Goal: Find specific page/section: Find specific page/section

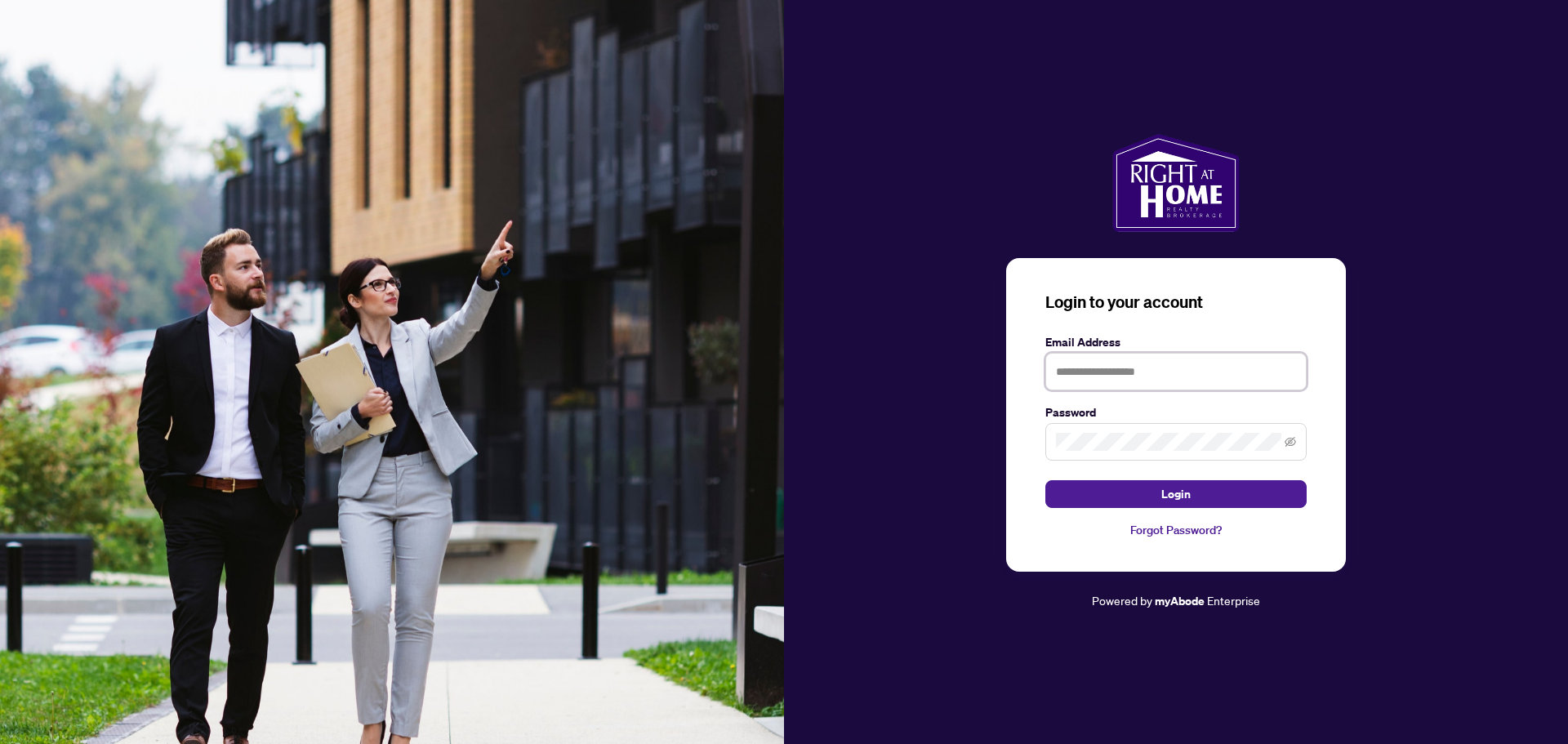
click at [1085, 368] on input "text" at bounding box center [1176, 372] width 262 height 37
click at [1045, 480] on button "Login" at bounding box center [1176, 494] width 262 height 28
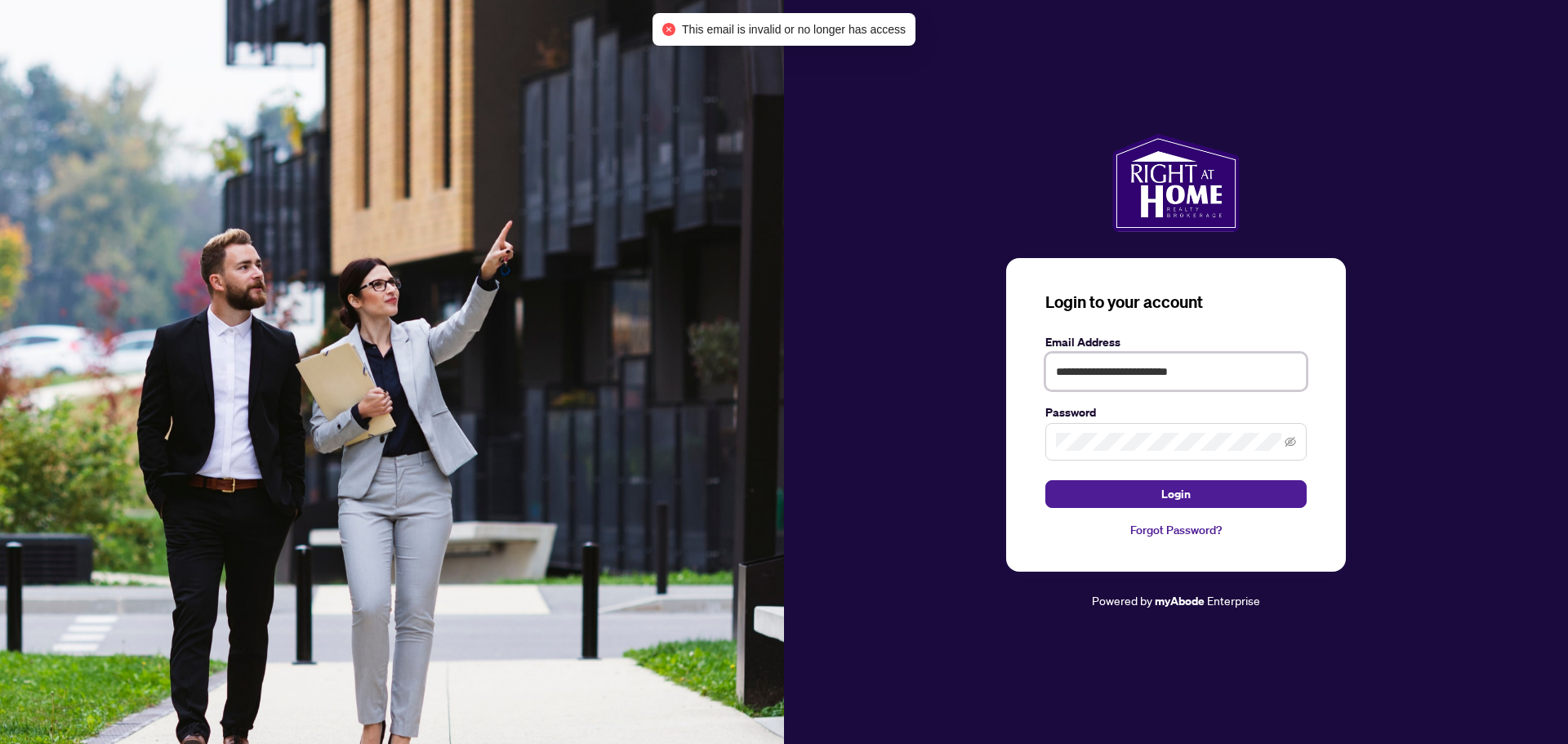
drag, startPoint x: 1240, startPoint y: 374, endPoint x: 1065, endPoint y: 385, distance: 175.3
click at [913, 364] on div "**********" at bounding box center [1177, 372] width 784 height 477
type input "**********"
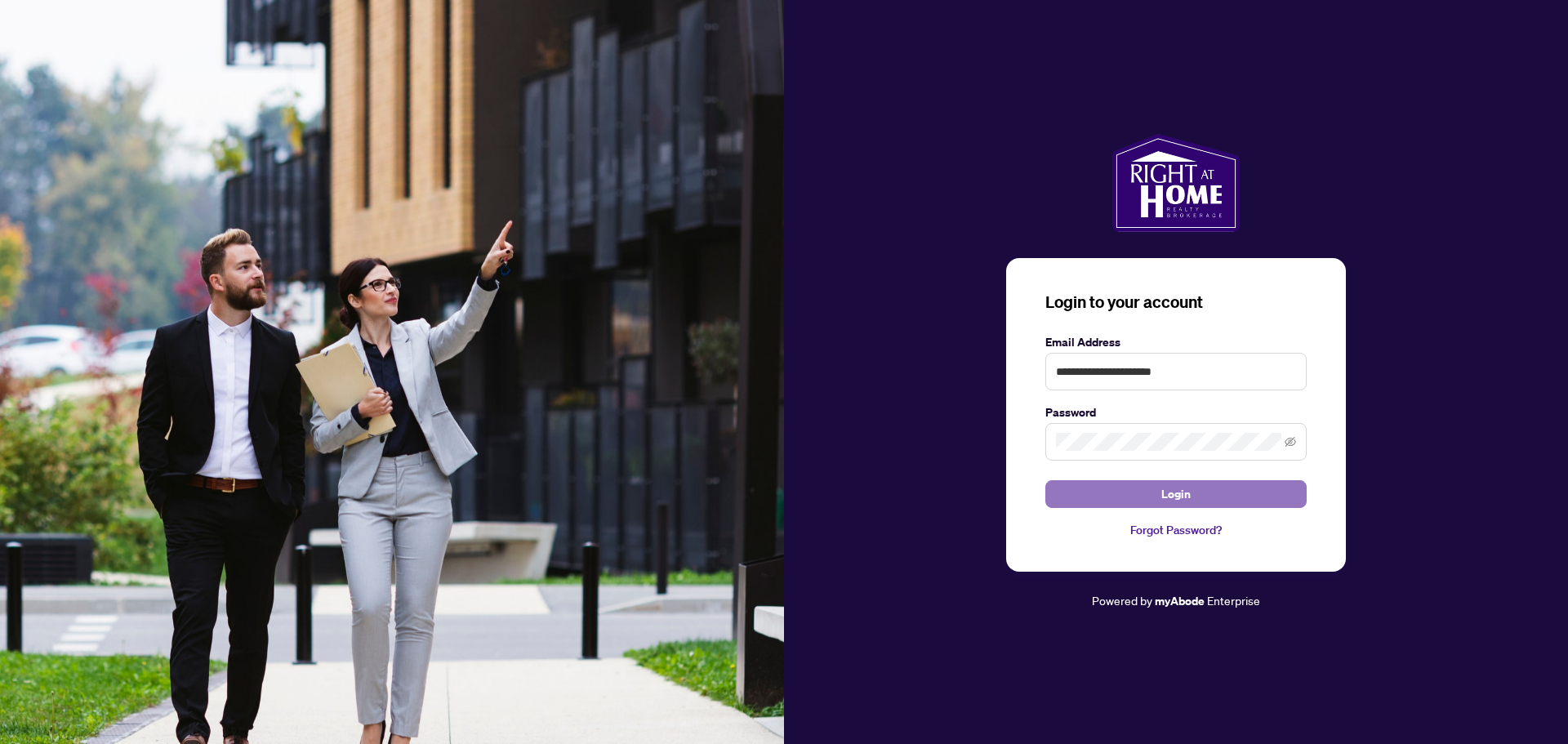
click at [1186, 494] on span "Login" at bounding box center [1176, 494] width 29 height 26
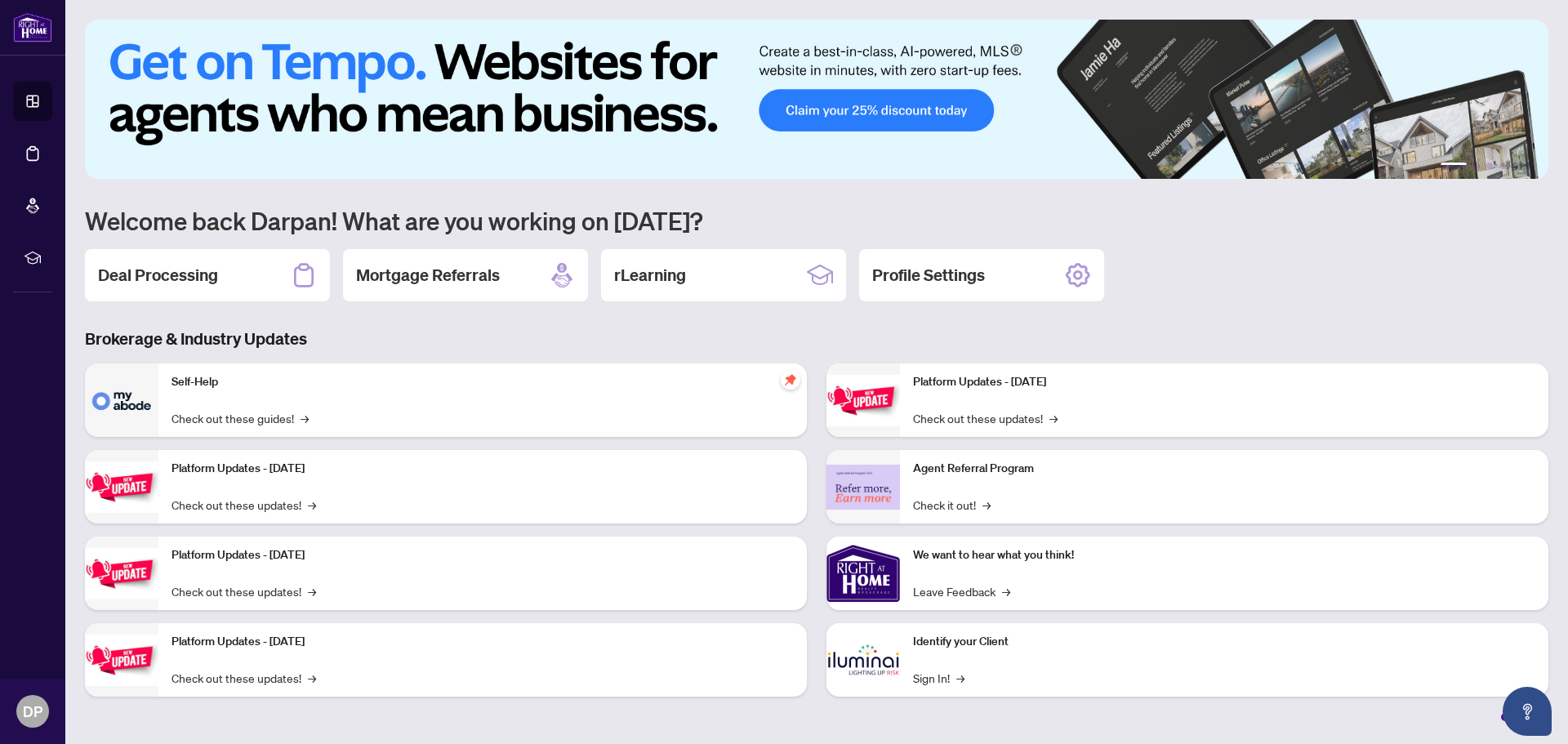
click at [871, 114] on img at bounding box center [816, 99] width 1463 height 159
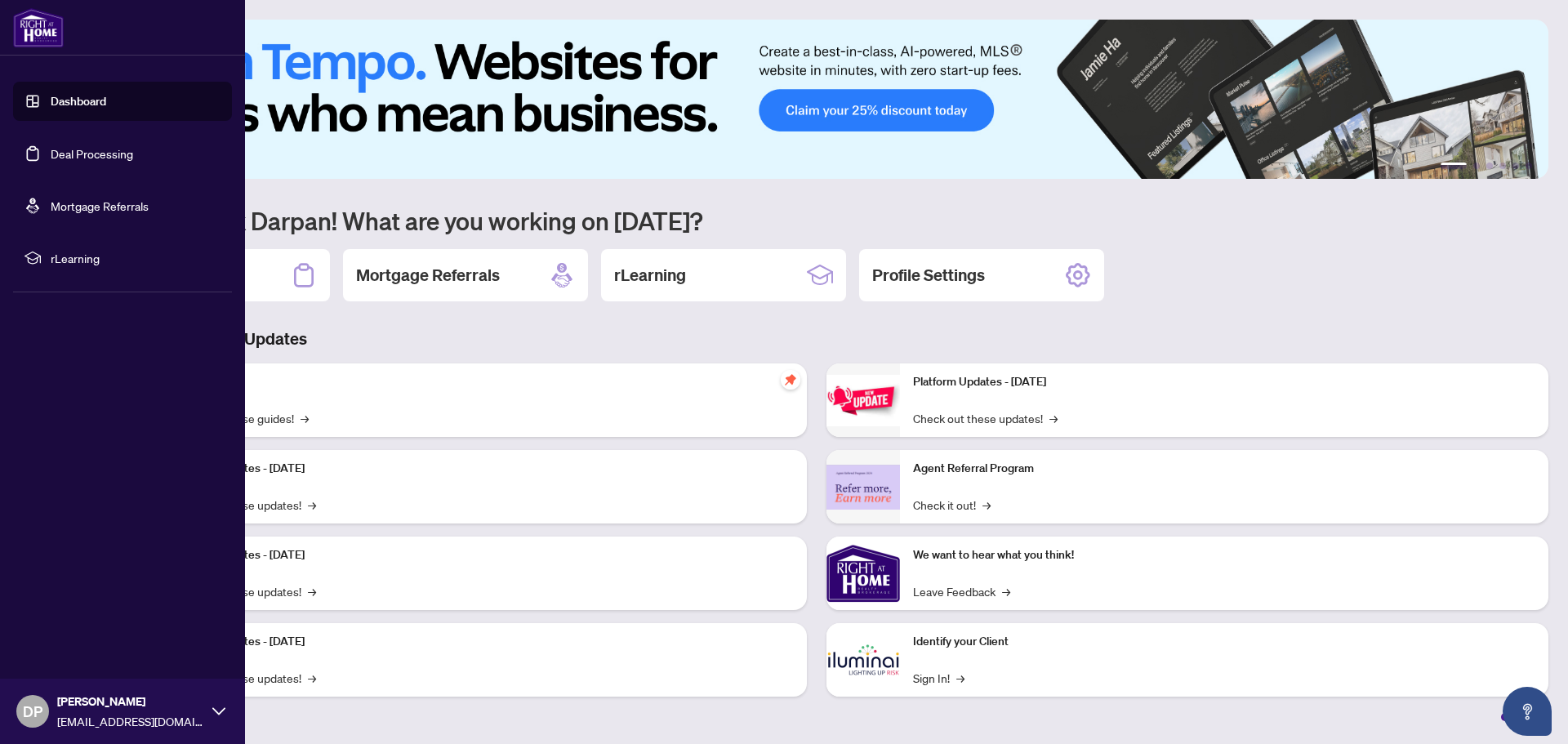
click at [100, 161] on link "Deal Processing" at bounding box center [91, 154] width 83 height 15
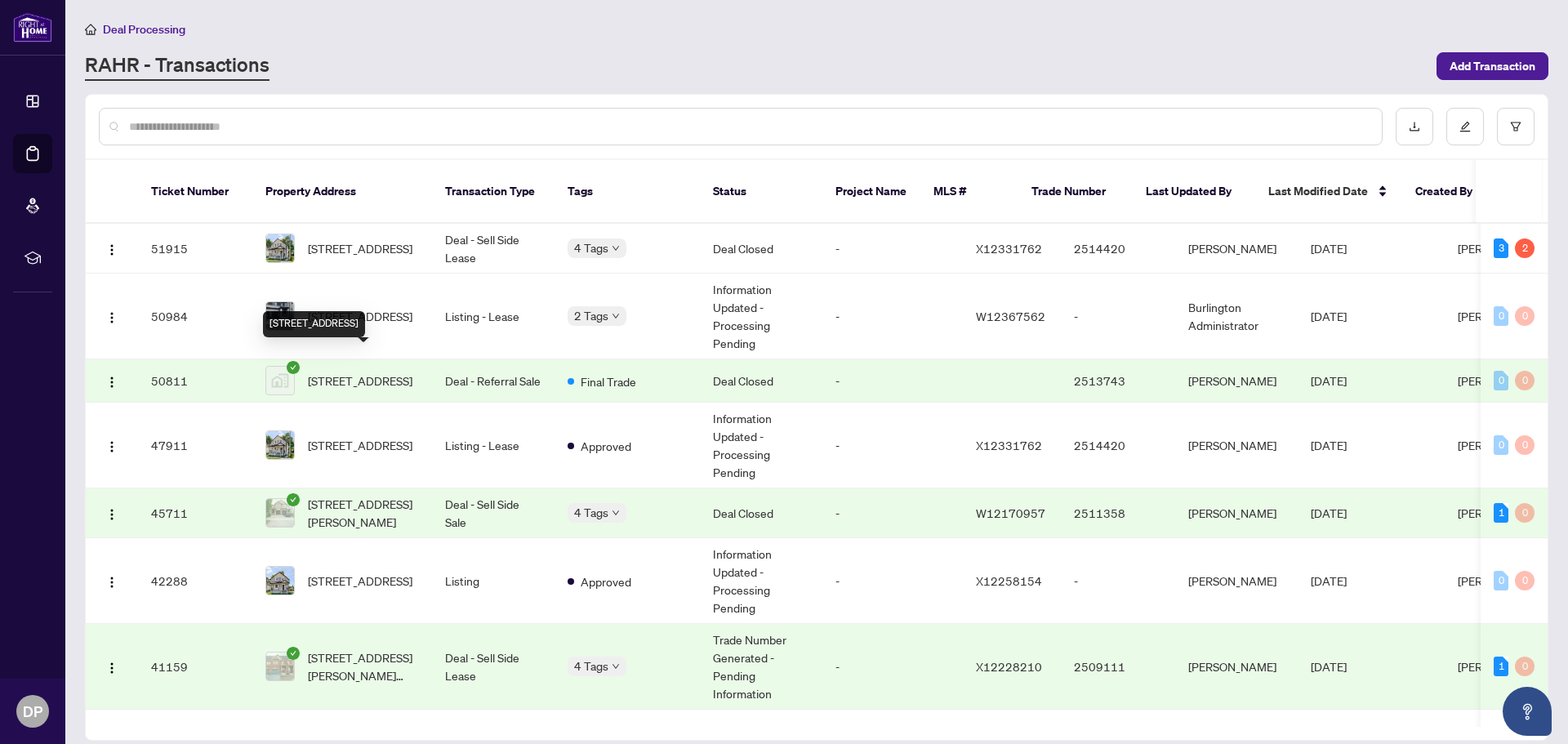
click at [372, 372] on span "[STREET_ADDRESS]" at bounding box center [360, 381] width 105 height 18
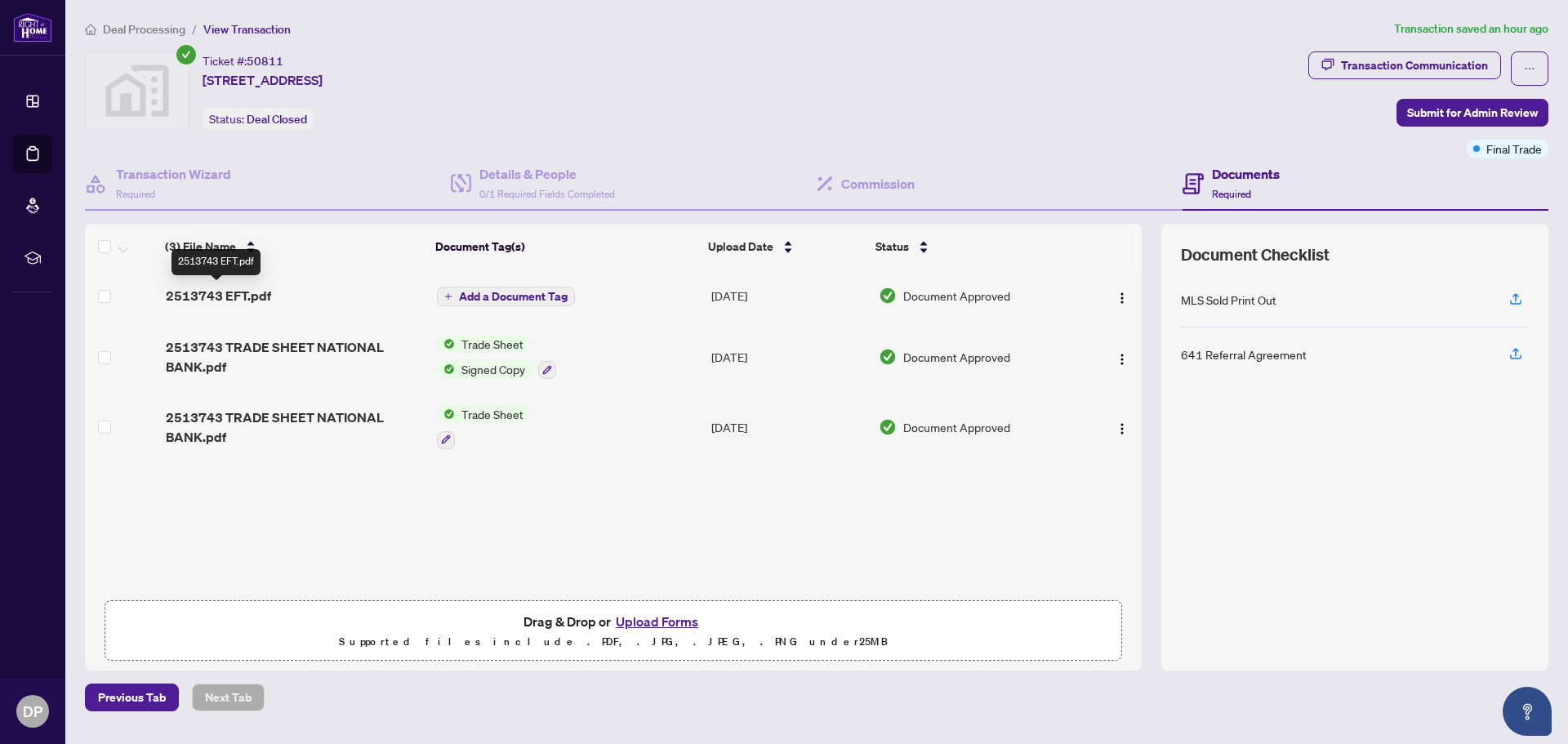
click at [254, 294] on span "2513743 EFT.pdf" at bounding box center [218, 296] width 106 height 20
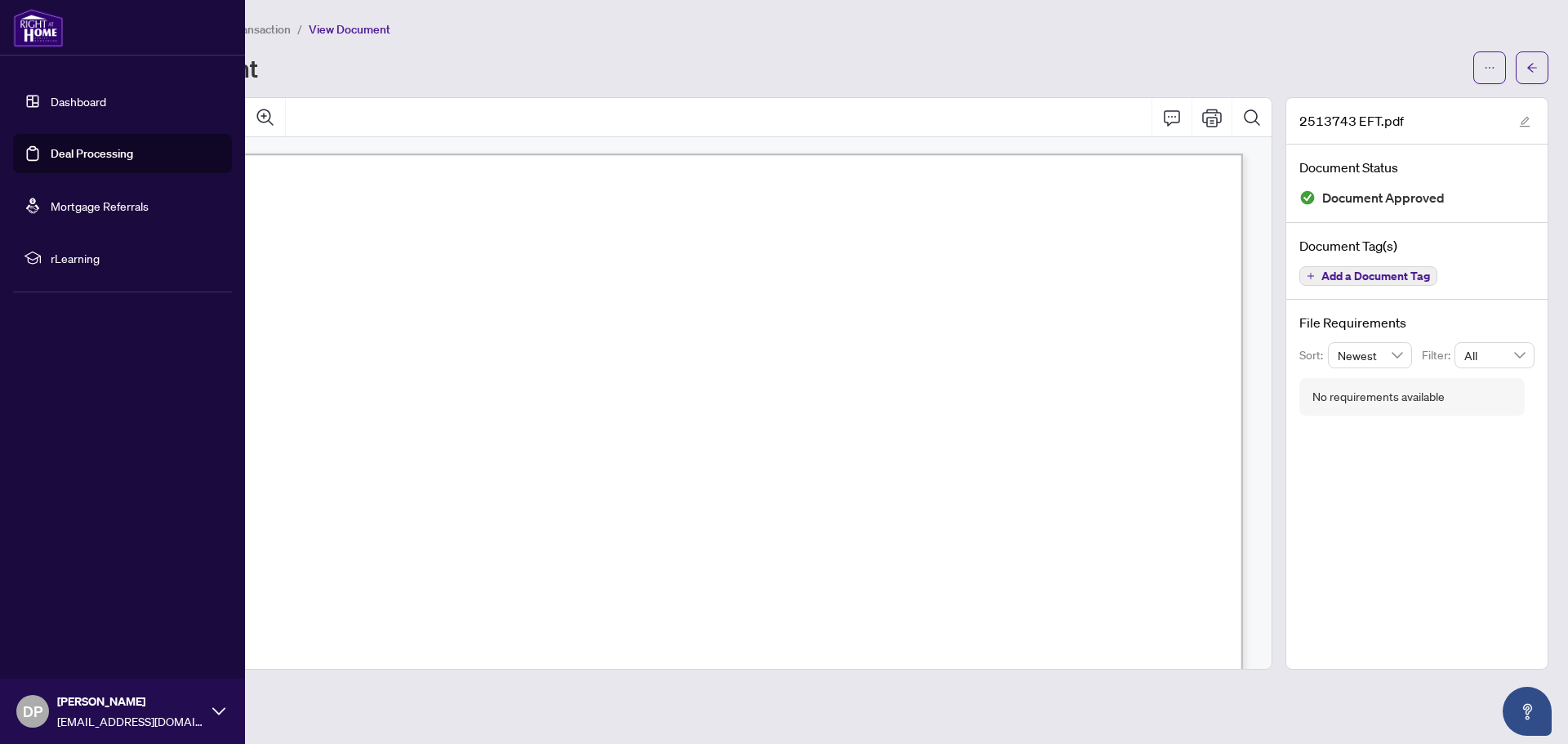
click at [98, 161] on link "Deal Processing" at bounding box center [91, 154] width 83 height 15
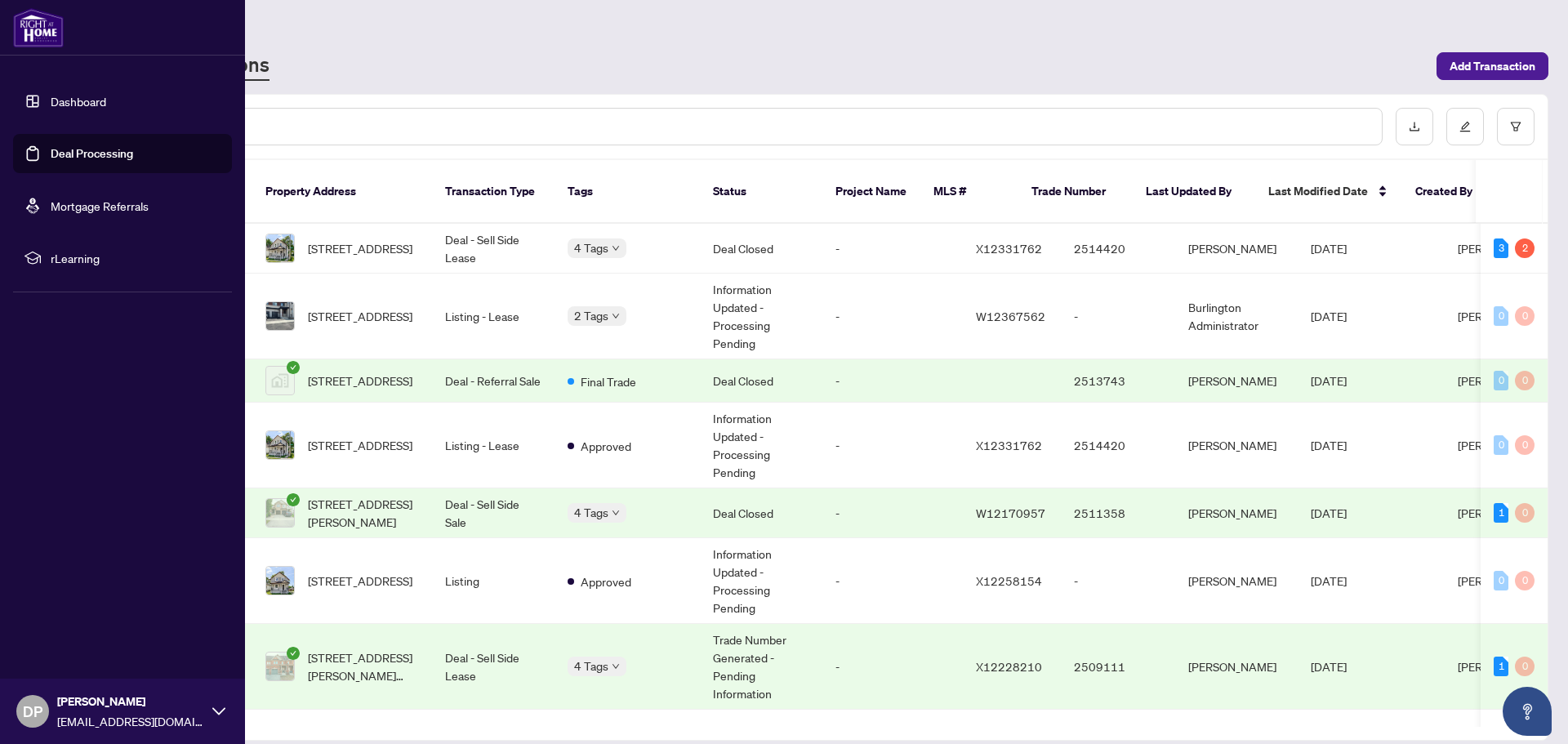
click at [87, 105] on link "Dashboard" at bounding box center [78, 101] width 56 height 15
